Goal: Task Accomplishment & Management: Use online tool/utility

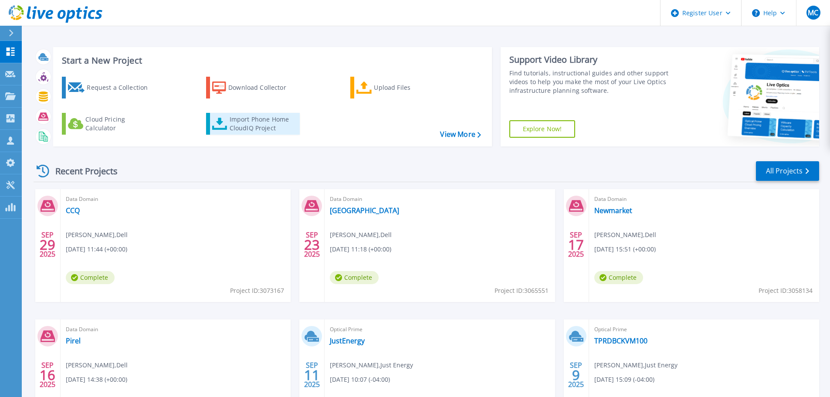
click at [239, 119] on div "Import Phone Home CloudIQ Project" at bounding box center [264, 123] width 68 height 17
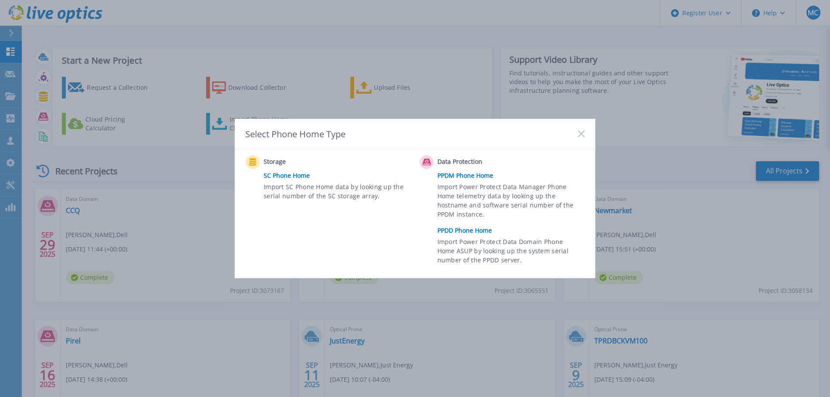
click at [481, 242] on span "Import Power Protect Data Domain Phone Home ASUP by looking up the system seria…" at bounding box center [509, 252] width 145 height 30
click at [467, 228] on link "PPDD Phone Home" at bounding box center [513, 230] width 152 height 13
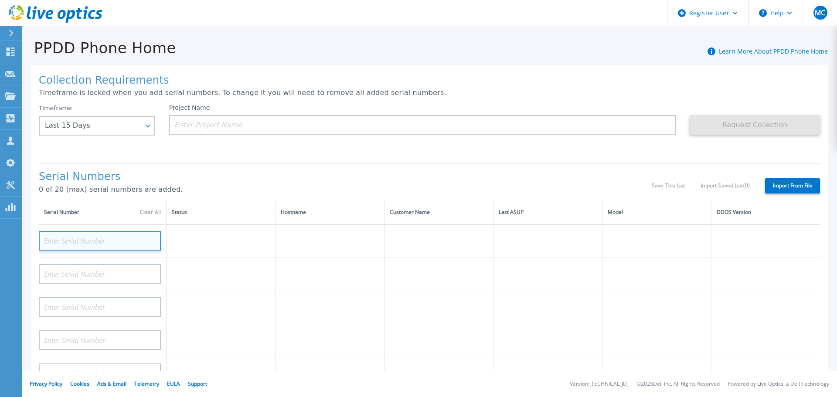
click at [64, 239] on input at bounding box center [100, 241] width 122 height 20
paste input "APM00200809774"
type input "APM00200809774"
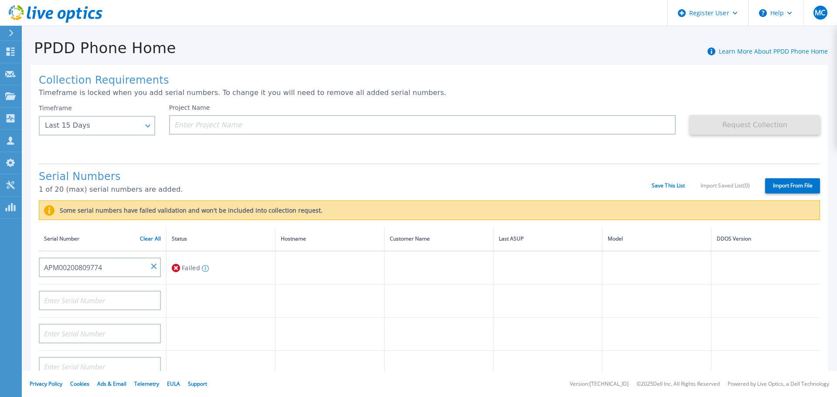
click at [341, 47] on div "PPDD Phone Home Learn More About PPDD Phone Home" at bounding box center [425, 43] width 806 height 27
